Goal: Task Accomplishment & Management: Manage account settings

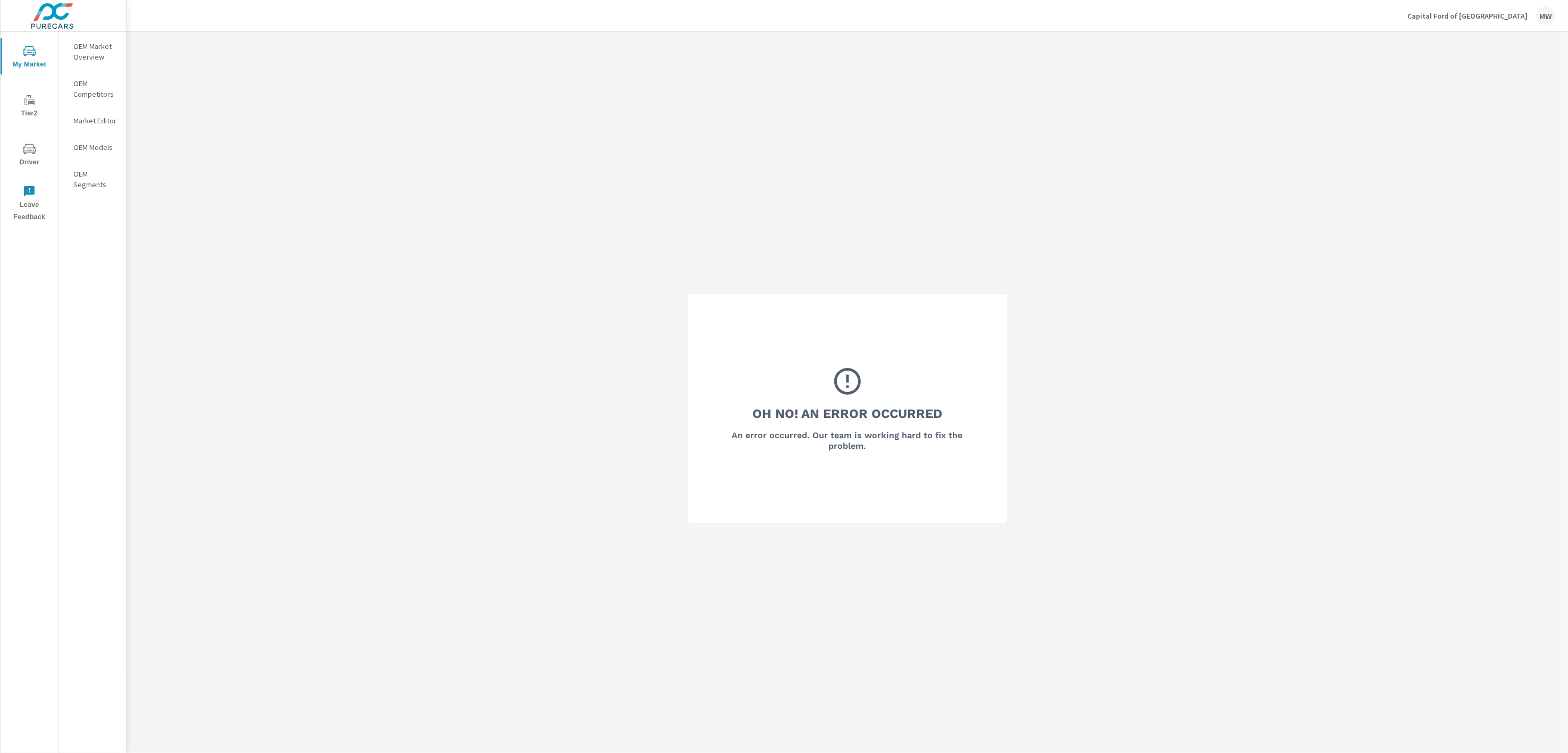
click at [1473, 19] on p "Capital Ford of [GEOGRAPHIC_DATA]" at bounding box center [1468, 15] width 120 height 10
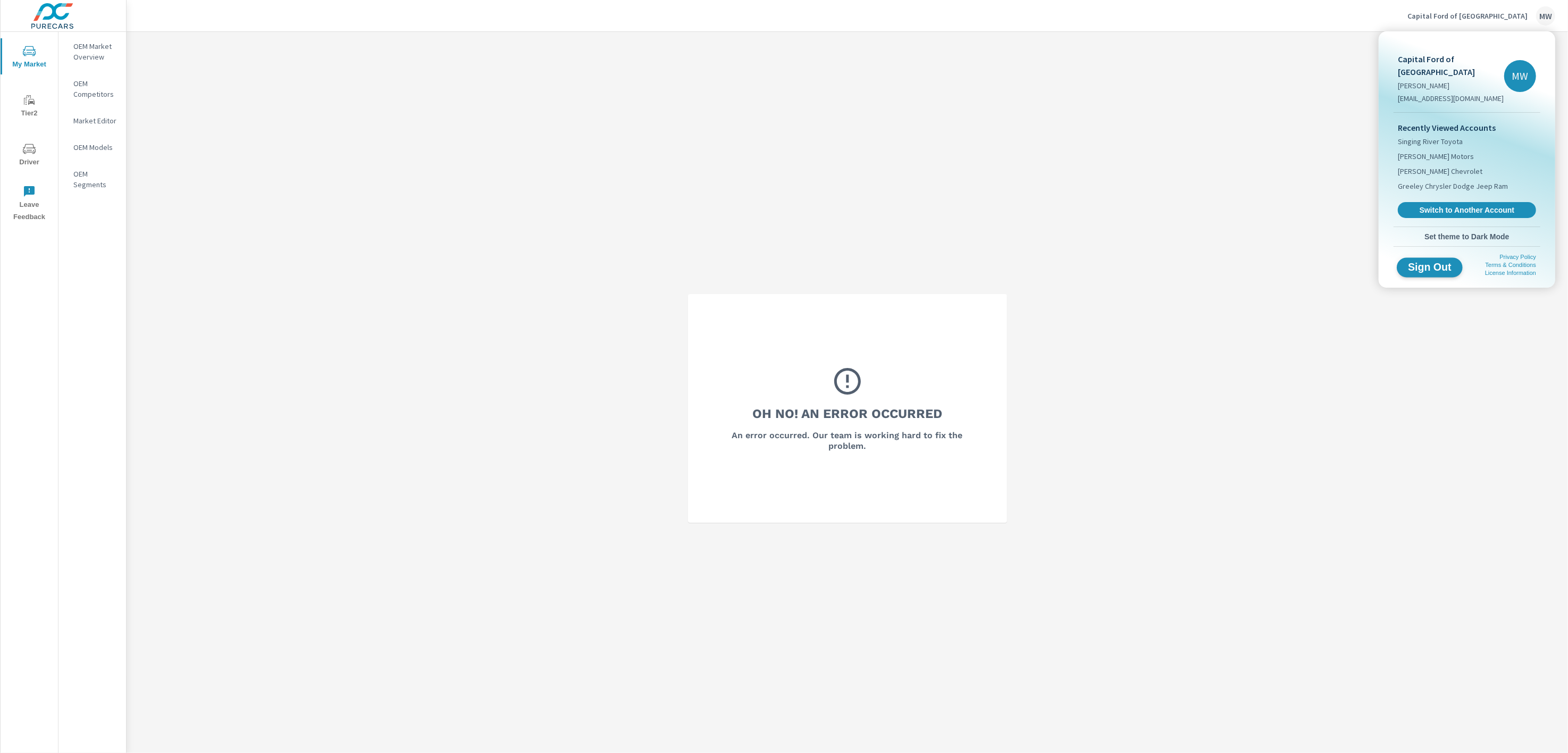
click at [1437, 262] on span "Sign Out" at bounding box center [1430, 267] width 48 height 10
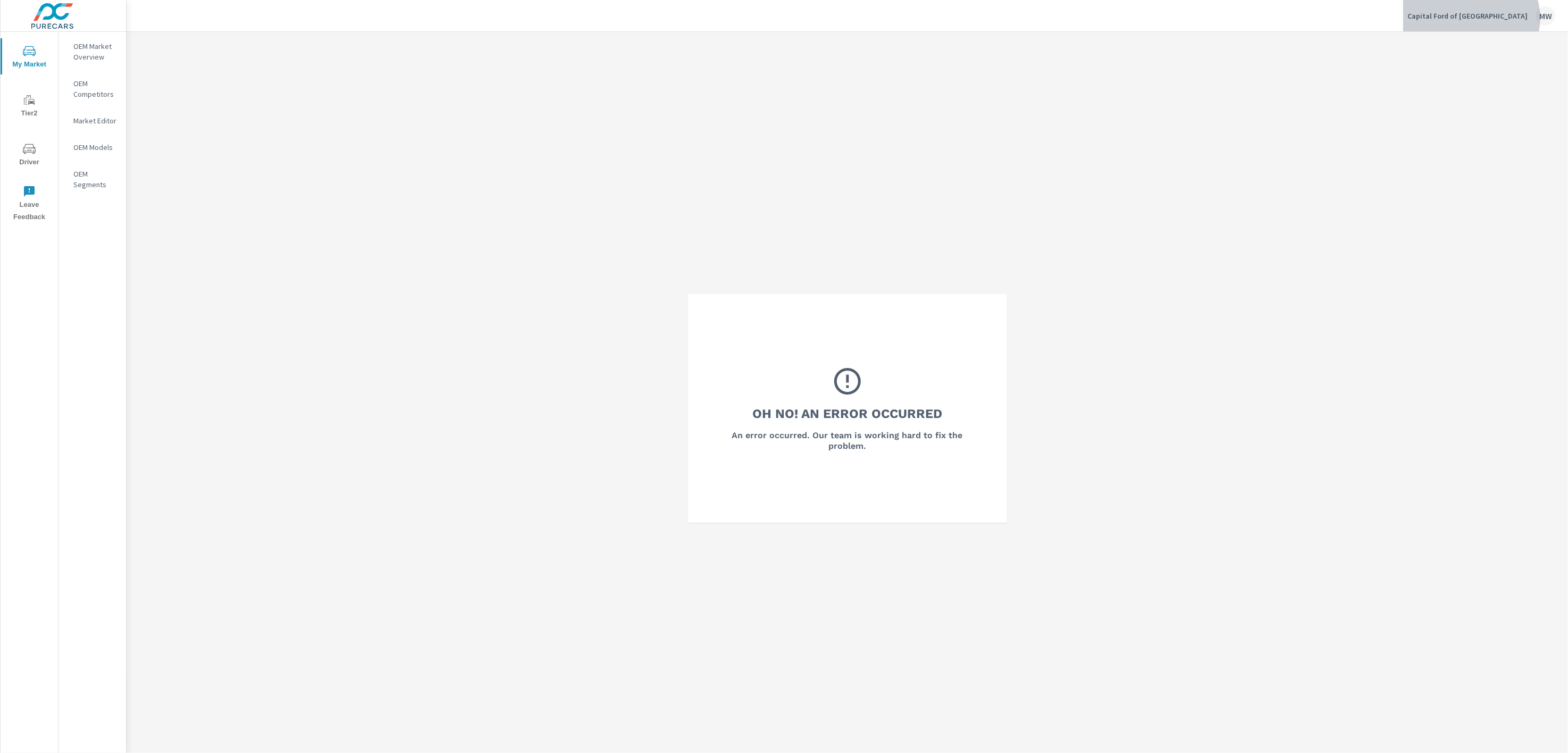
click at [1505, 18] on p "Capital Ford of [GEOGRAPHIC_DATA]" at bounding box center [1468, 15] width 120 height 10
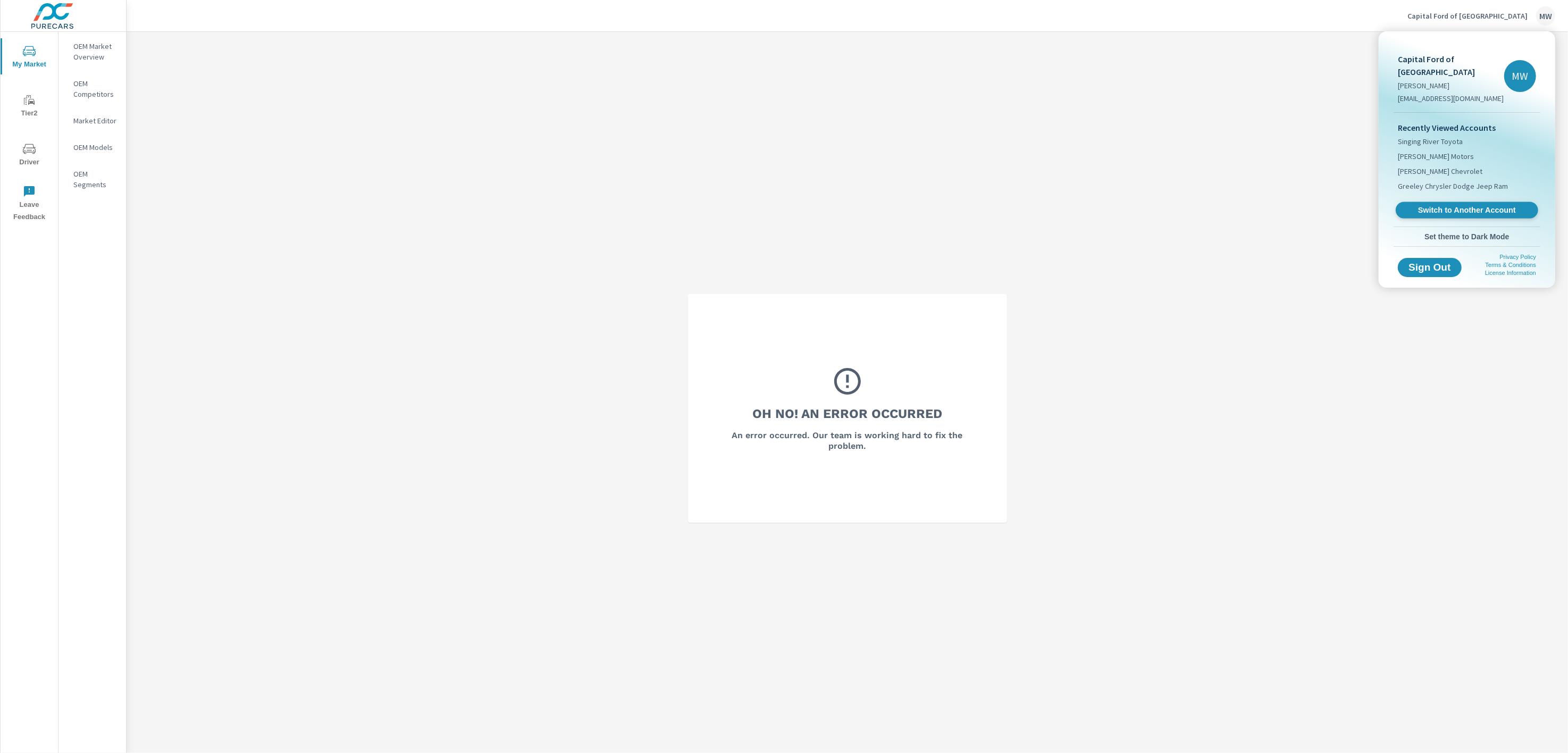
click at [1471, 205] on span "Switch to Another Account" at bounding box center [1467, 210] width 131 height 10
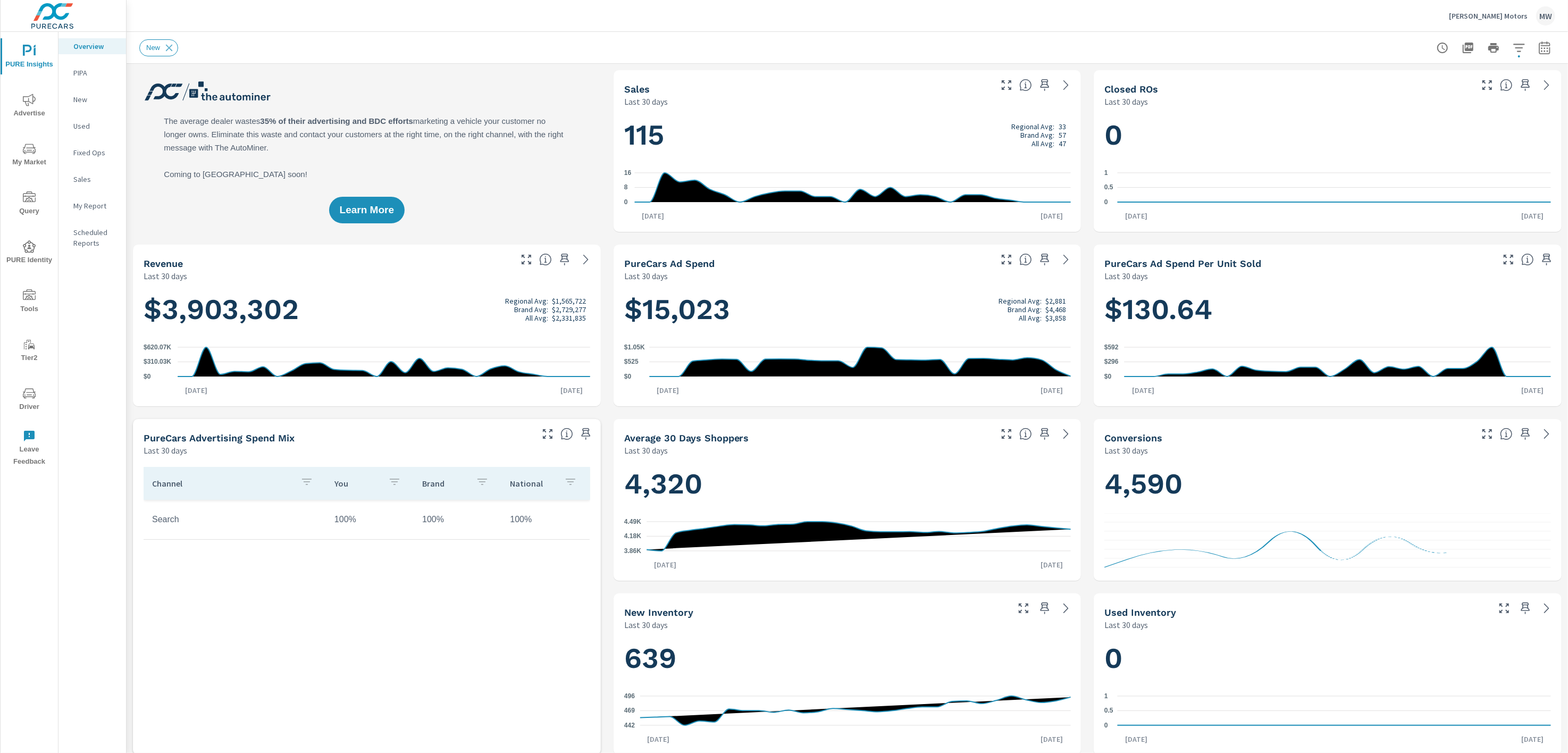
click at [25, 396] on icon "nav menu" at bounding box center [30, 393] width 13 height 13
